Goal: Check status: Check status

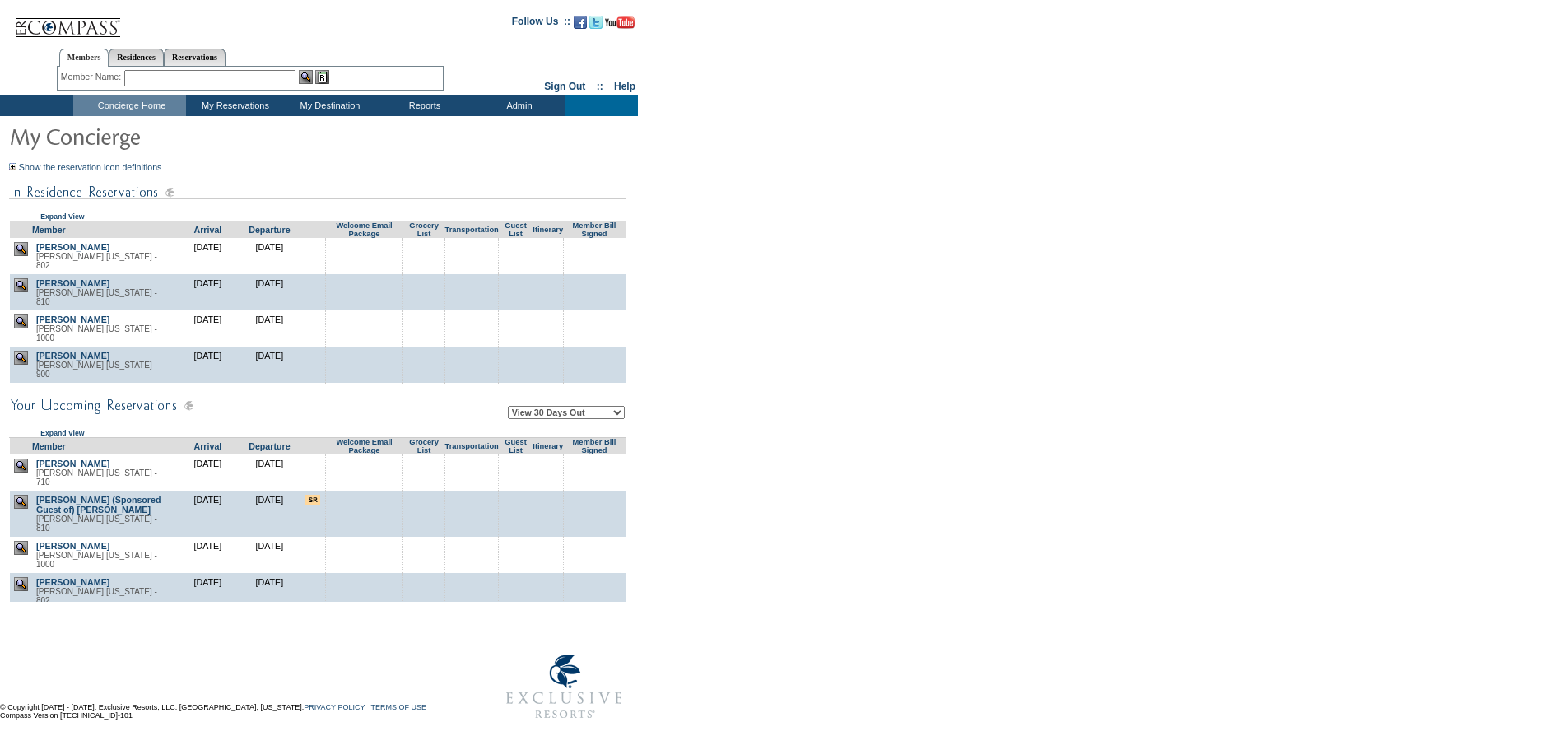
click at [616, 419] on select "View 30 Days Out View 60 Days Out View 90 Days Out" at bounding box center [566, 412] width 117 height 14
select select "90"
click at [510, 408] on select "View 30 Days Out View 60 Days Out View 90 Days Out" at bounding box center [566, 412] width 117 height 14
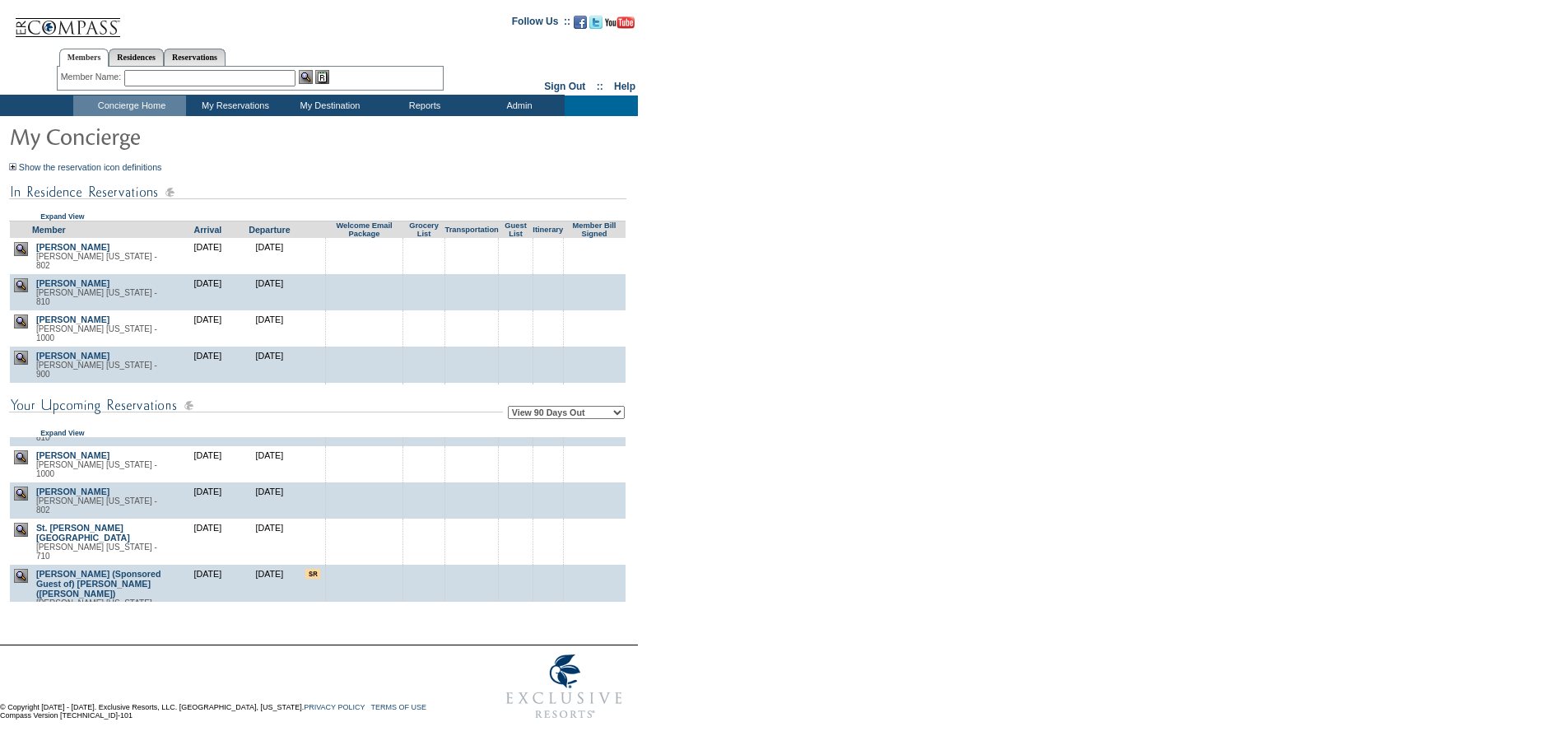
scroll to position [720, 0]
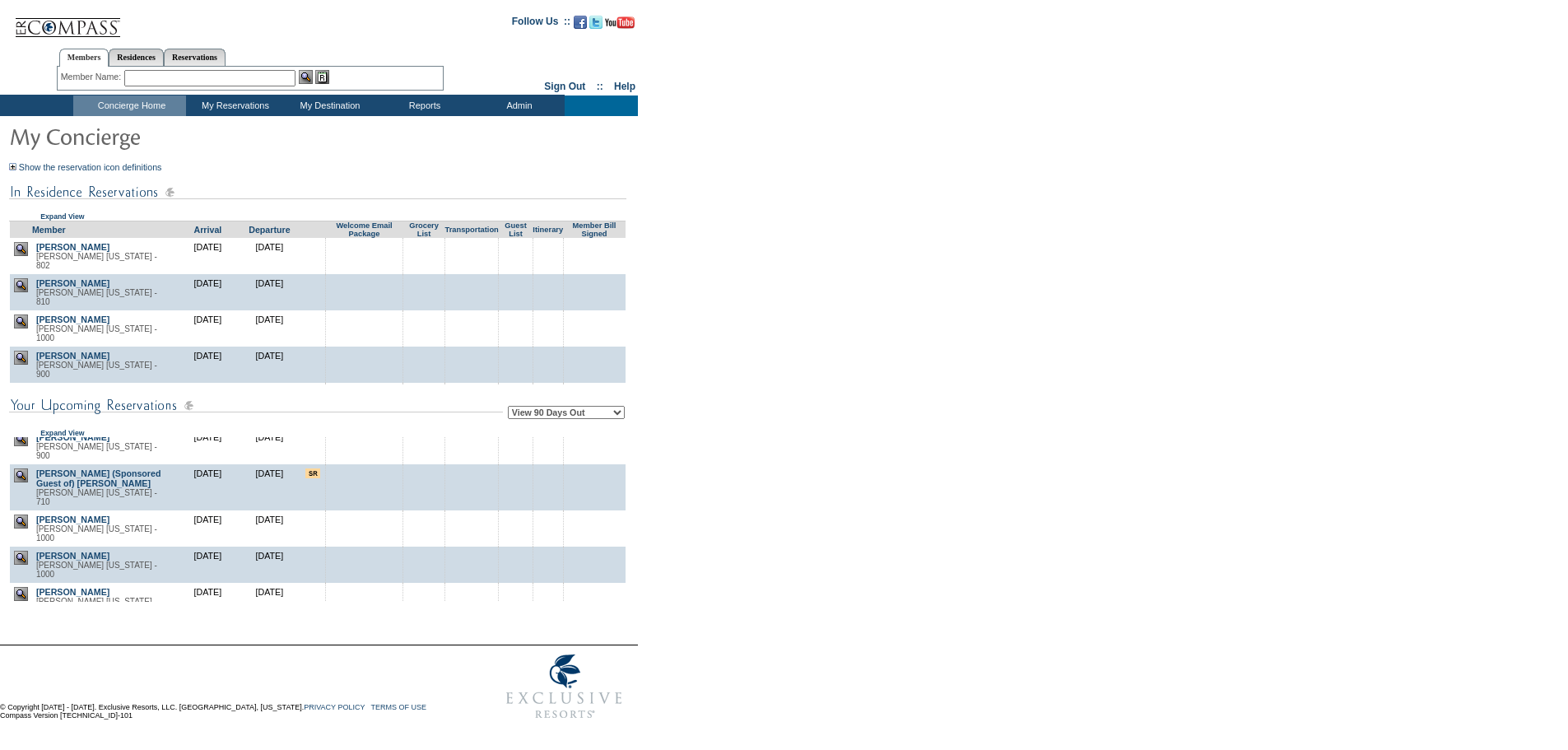
scroll to position [2091, 0]
